Goal: Transaction & Acquisition: Purchase product/service

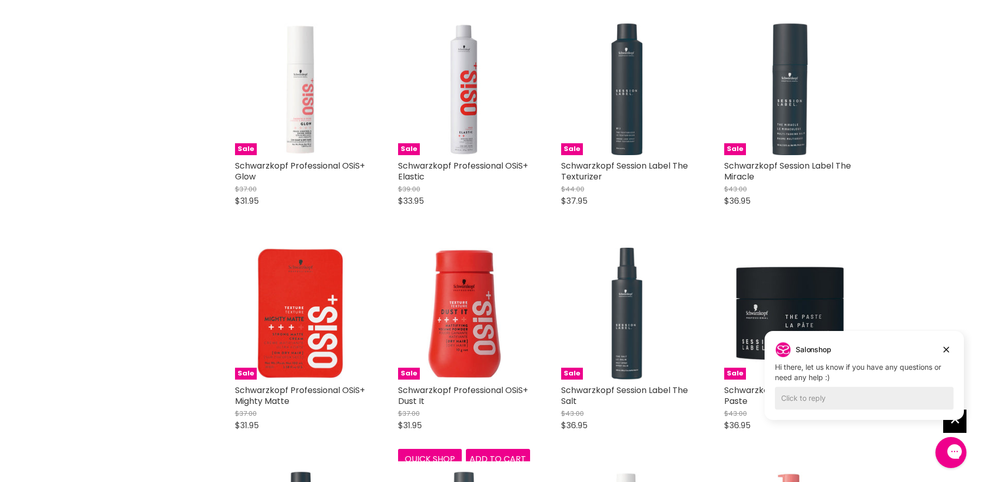
scroll to position [673, 0]
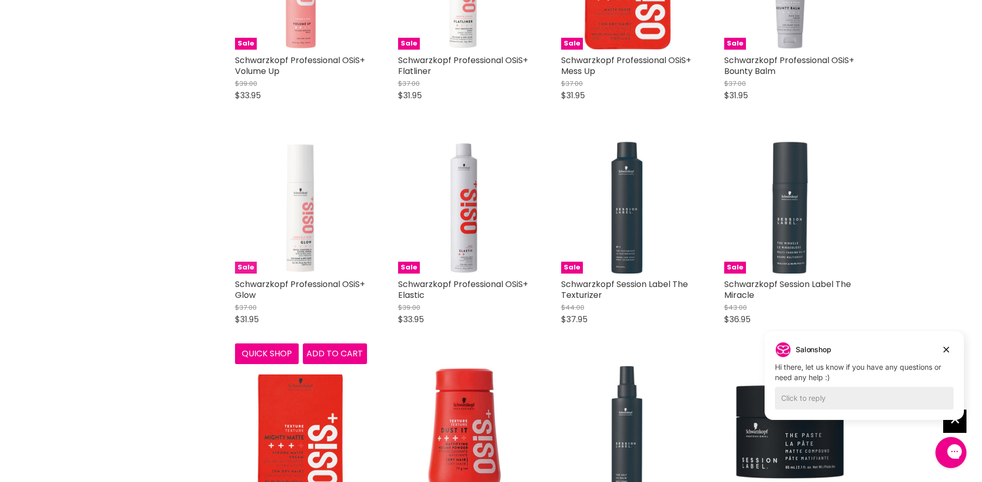
click at [291, 175] on img "Main content" at bounding box center [301, 208] width 132 height 132
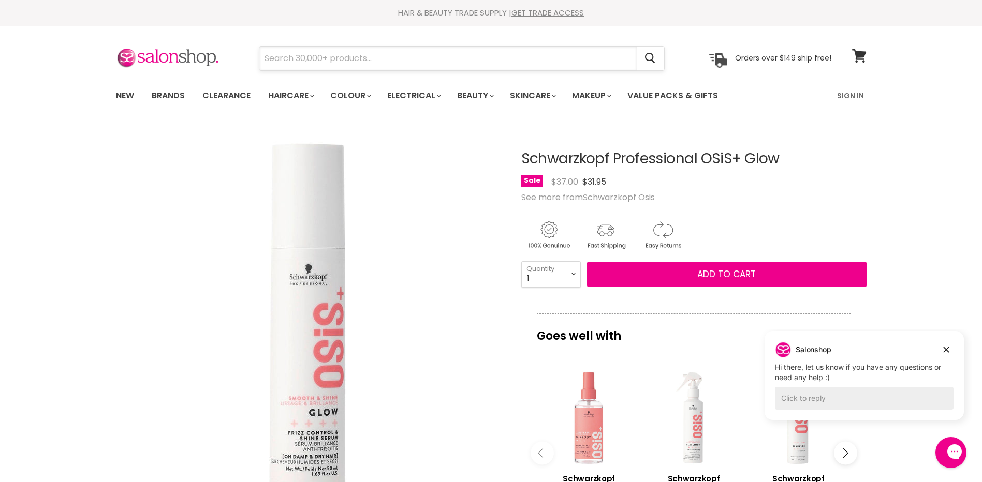
click at [390, 60] on input "Search" at bounding box center [447, 59] width 377 height 24
type input "API 5LB Smls Pipe"
drag, startPoint x: 326, startPoint y: 58, endPoint x: 188, endPoint y: 60, distance: 137.7
click at [189, 60] on div "API 5LB Smls Pipe Cancel Orders over $149 ship free!" at bounding box center [473, 59] width 715 height 24
click at [329, 62] on input "Search" at bounding box center [447, 59] width 377 height 24
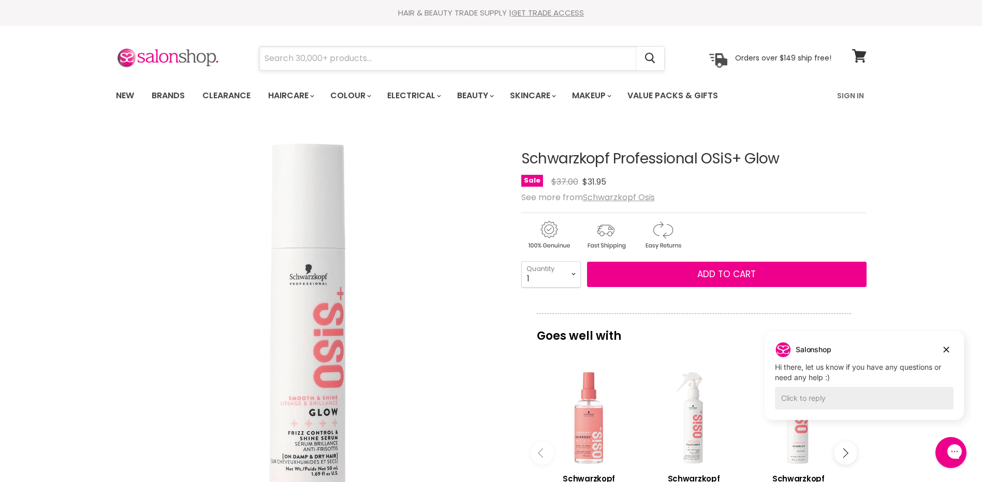
paste input "Schwarzkopf Professional OSiS+ Softn´ Straight"
type input "Schwarzkopf Professional OSiS+ Softn´ Straight"
